Goal: Navigation & Orientation: Find specific page/section

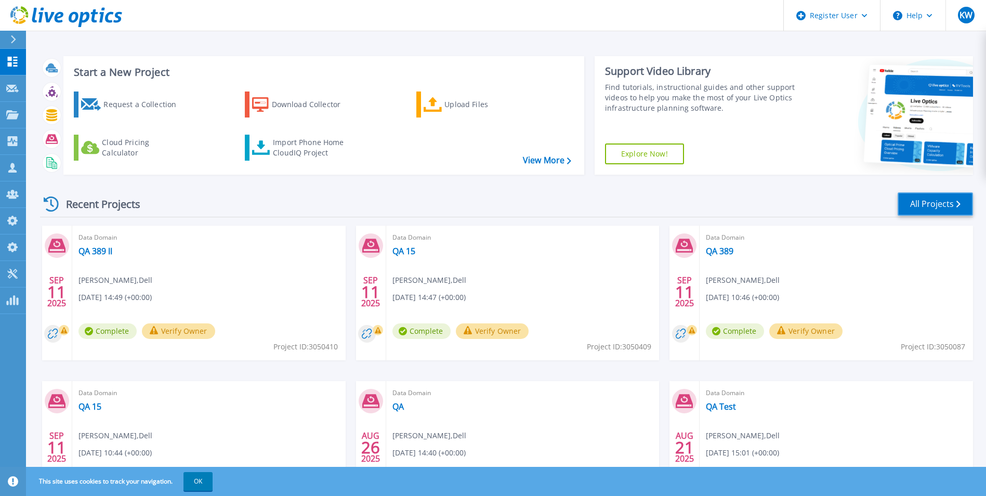
click at [937, 203] on link "All Projects" at bounding box center [935, 203] width 75 height 23
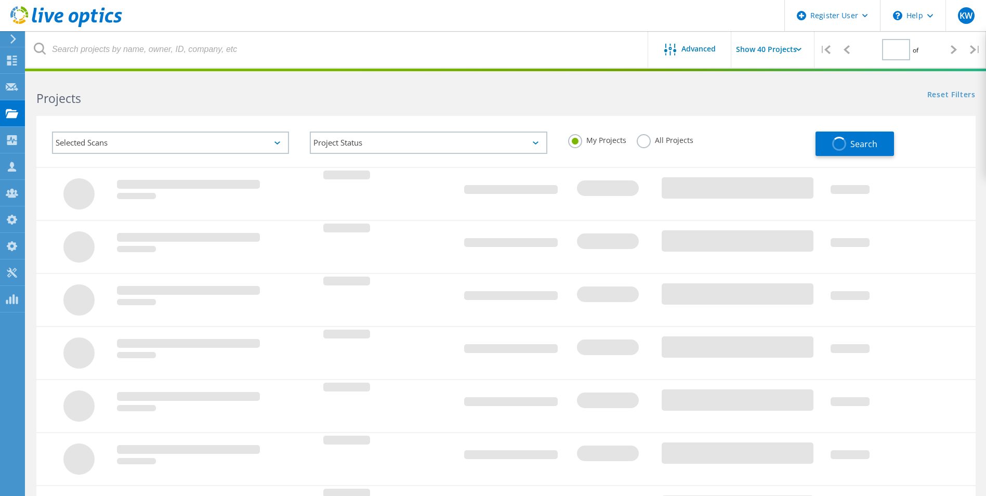
type input "1"
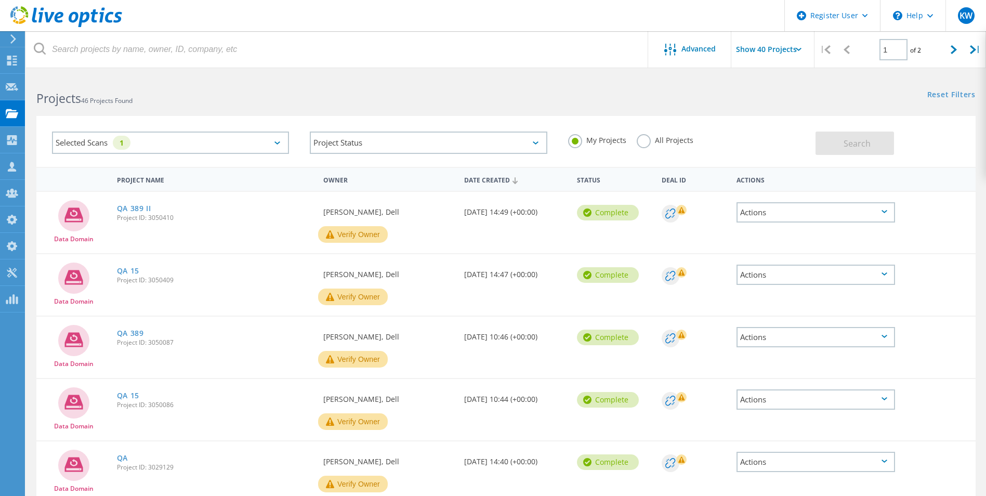
click at [271, 135] on div "Selected Scans 1" at bounding box center [170, 143] width 237 height 22
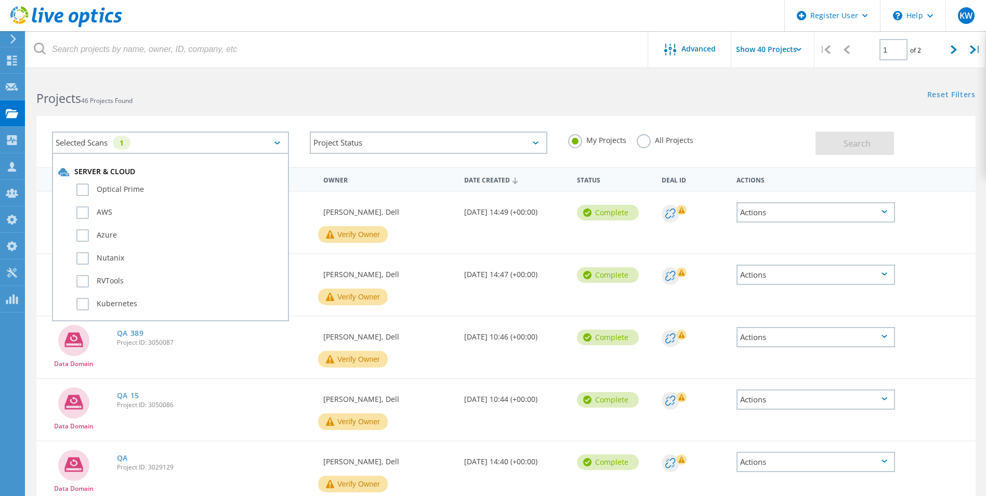
click at [290, 97] on h2 "Projects 46 Projects Found" at bounding box center [265, 98] width 459 height 17
